Goal: Find contact information

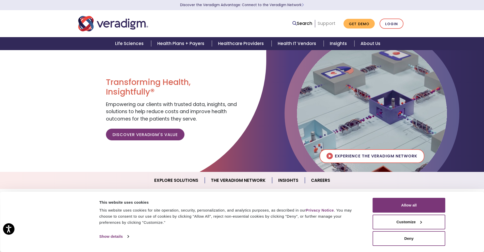
click at [329, 23] on link "Support" at bounding box center [327, 23] width 18 height 6
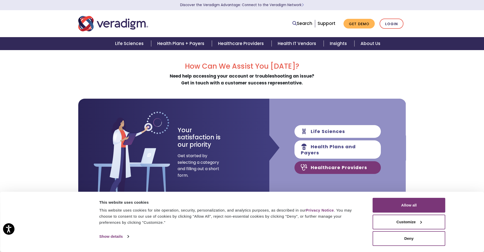
click at [340, 165] on link "Healthcare Providers" at bounding box center [338, 167] width 86 height 13
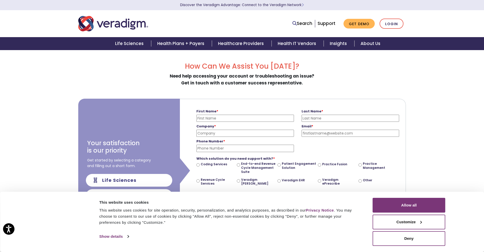
drag, startPoint x: 484, startPoint y: 87, endPoint x: 488, endPoint y: 122, distance: 35.5
click at [484, 122] on html "Accessibility Screen-Reader Guide, Feedback, and Issue Reporting | New window C…" at bounding box center [242, 126] width 484 height 252
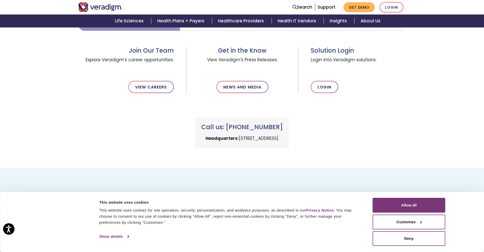
scroll to position [234, 0]
click at [417, 237] on button "Deny" at bounding box center [409, 238] width 73 height 15
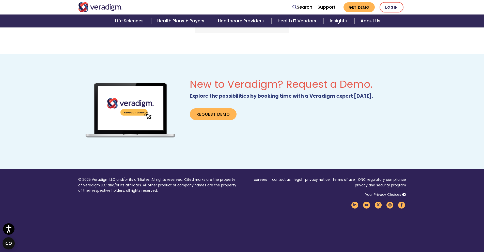
scroll to position [374, 0]
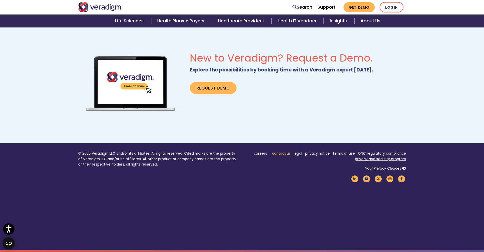
click at [283, 154] on link "contact us" at bounding box center [281, 153] width 19 height 5
